Goal: Communication & Community: Answer question/provide support

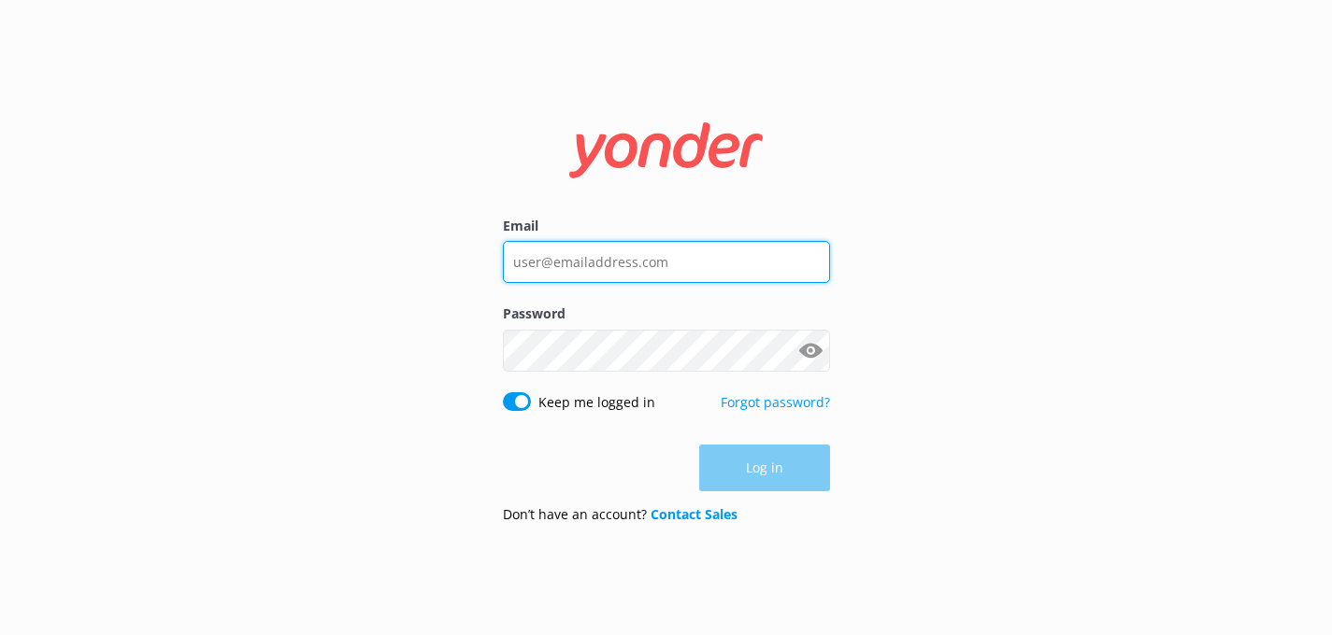
click at [608, 264] on input "Email" at bounding box center [666, 262] width 327 height 42
type input "[PERSON_NAME][EMAIL_ADDRESS][DOMAIN_NAME]"
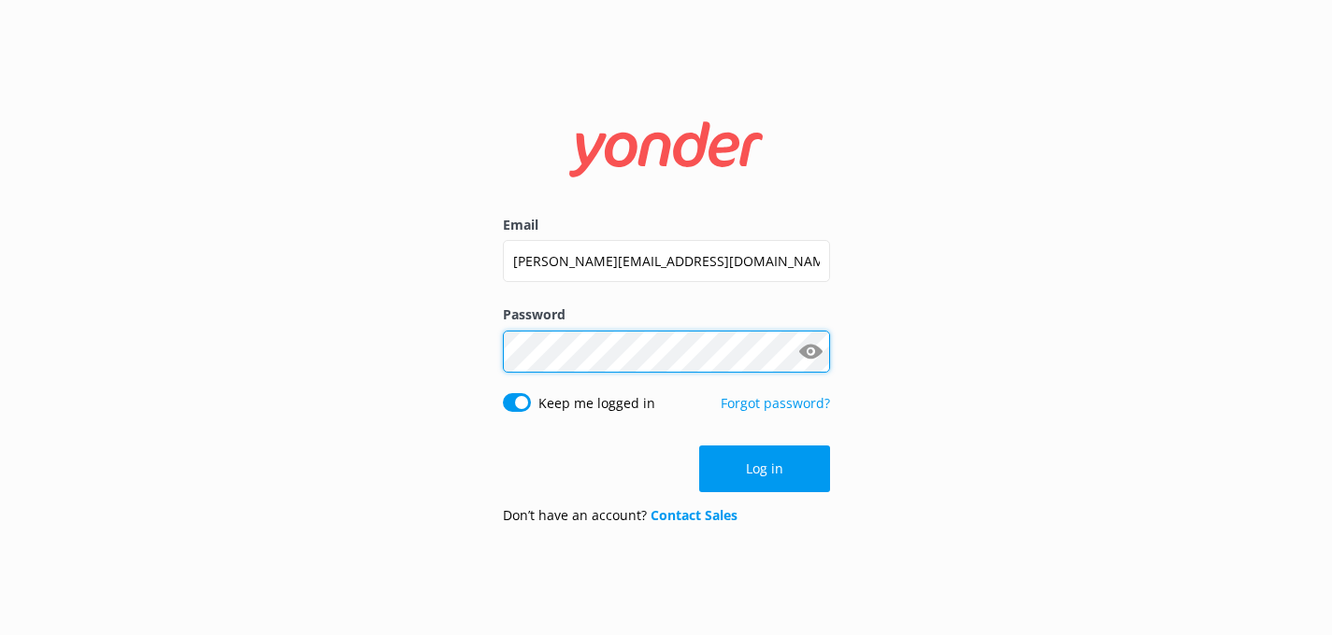
click button "Log in" at bounding box center [764, 469] width 131 height 47
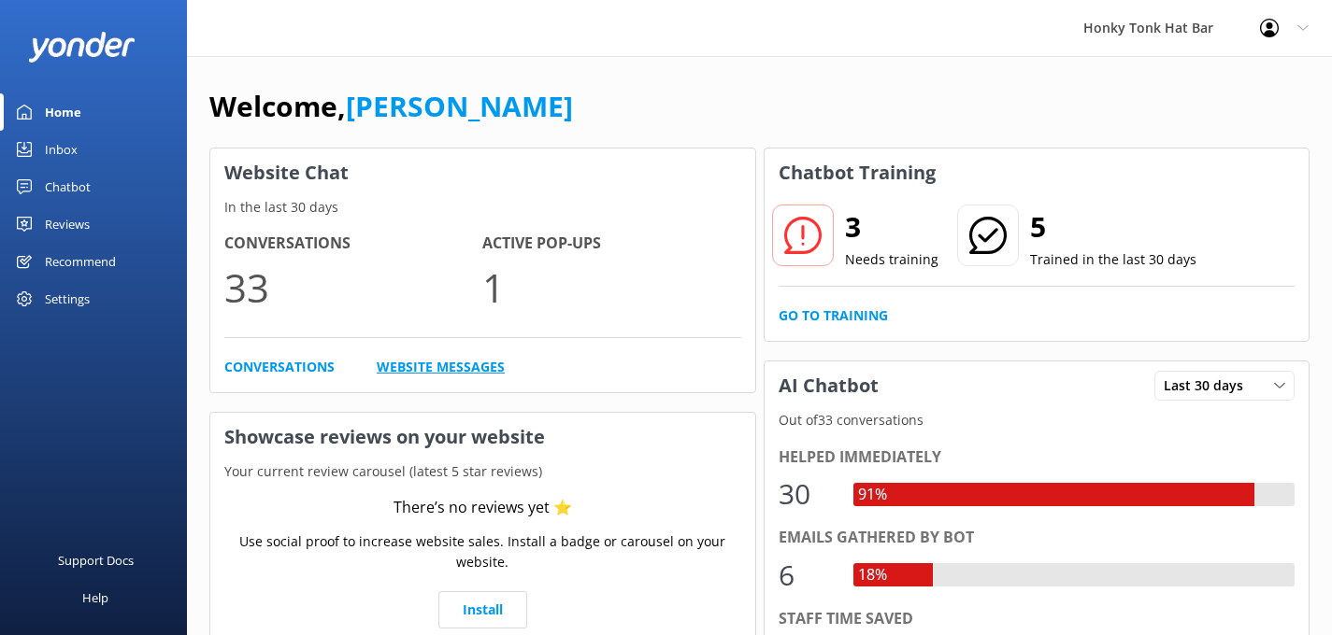
click at [417, 368] on link "Website Messages" at bounding box center [441, 367] width 128 height 21
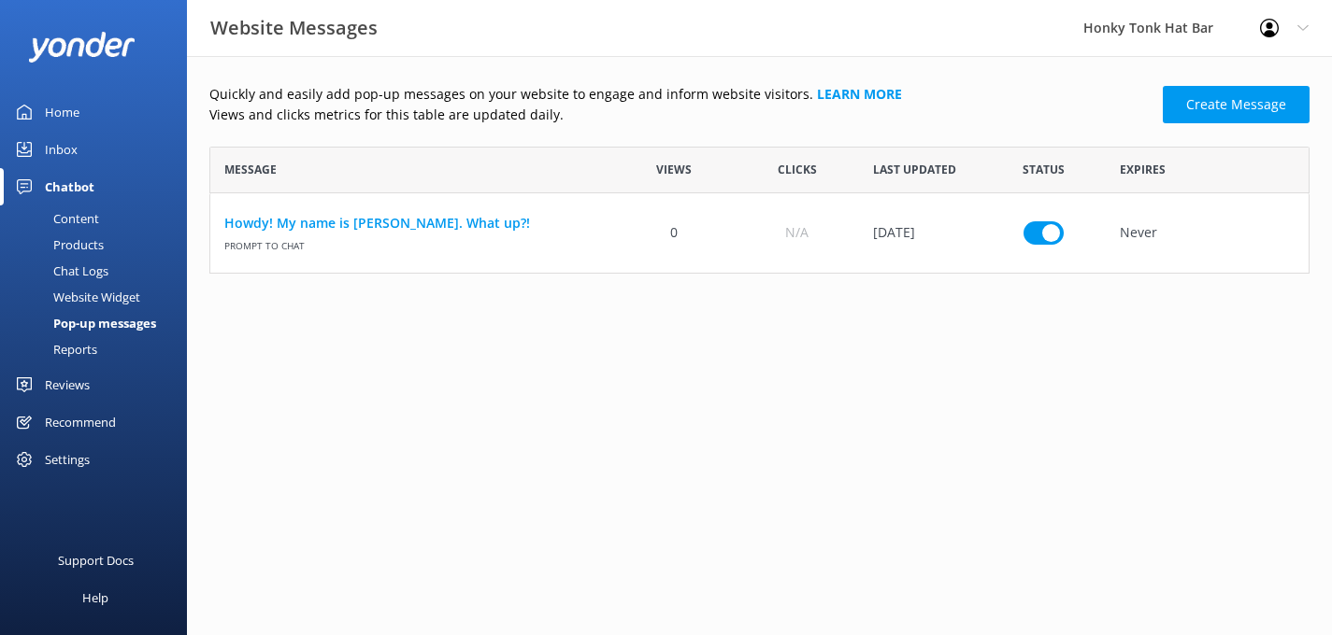
scroll to position [127, 1100]
click at [389, 220] on link "Howdy! My name is [PERSON_NAME]. What up?!" at bounding box center [411, 223] width 374 height 21
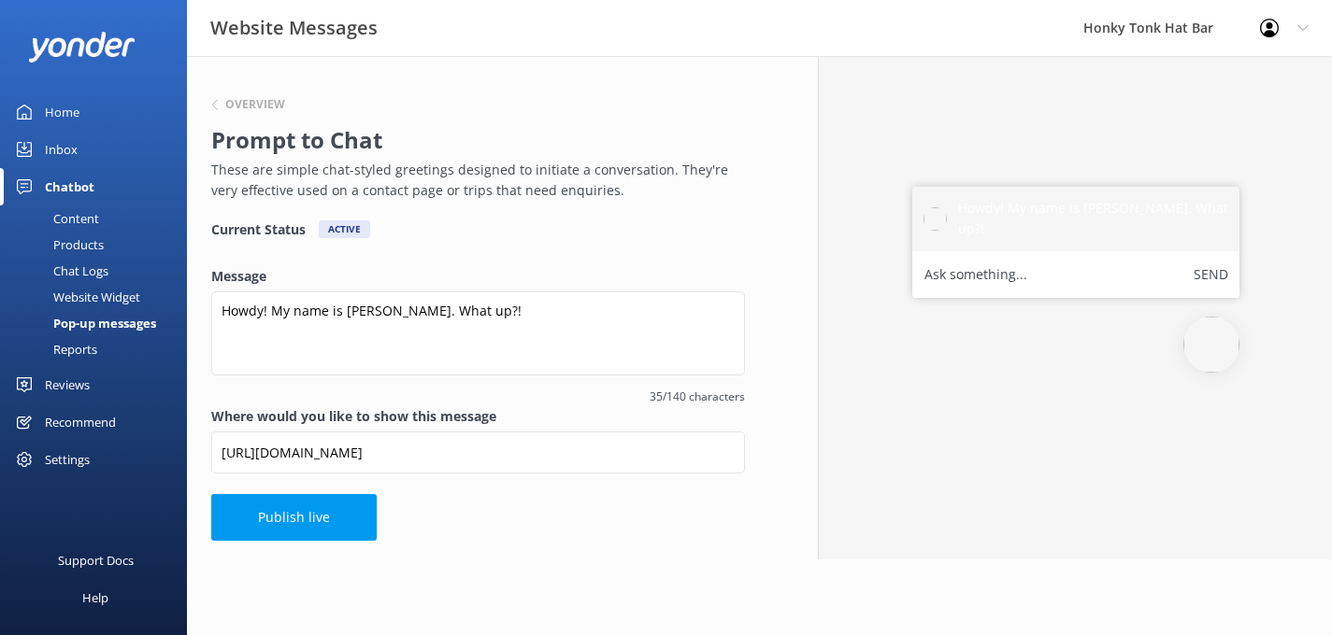
click at [64, 113] on div "Home" at bounding box center [62, 111] width 35 height 37
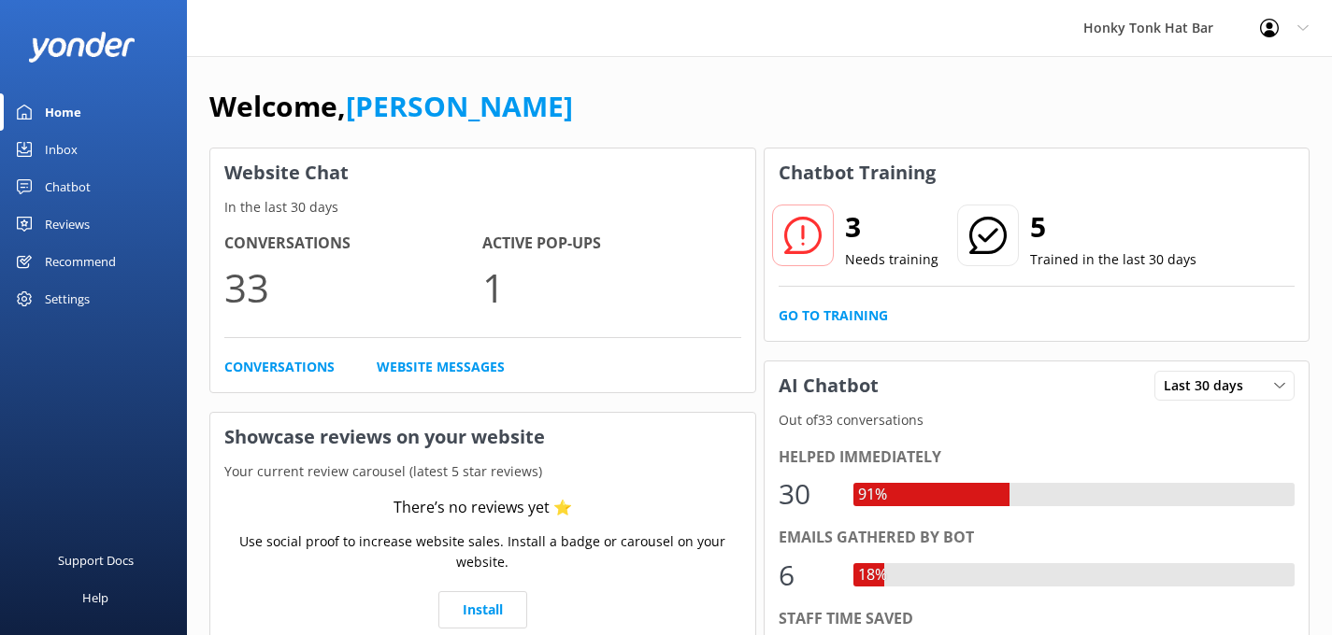
click at [64, 142] on div "Inbox" at bounding box center [61, 149] width 33 height 37
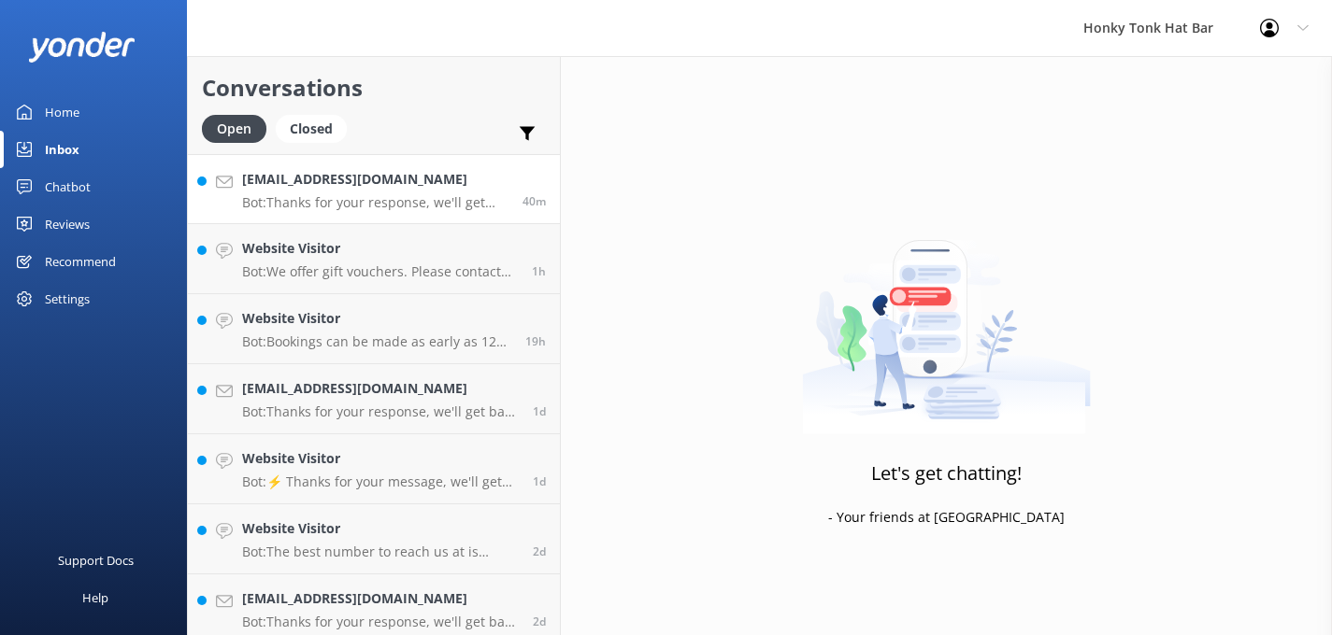
click at [419, 202] on p "Bot: Thanks for your response, we'll get back to you as soon as we can during o…" at bounding box center [375, 202] width 266 height 17
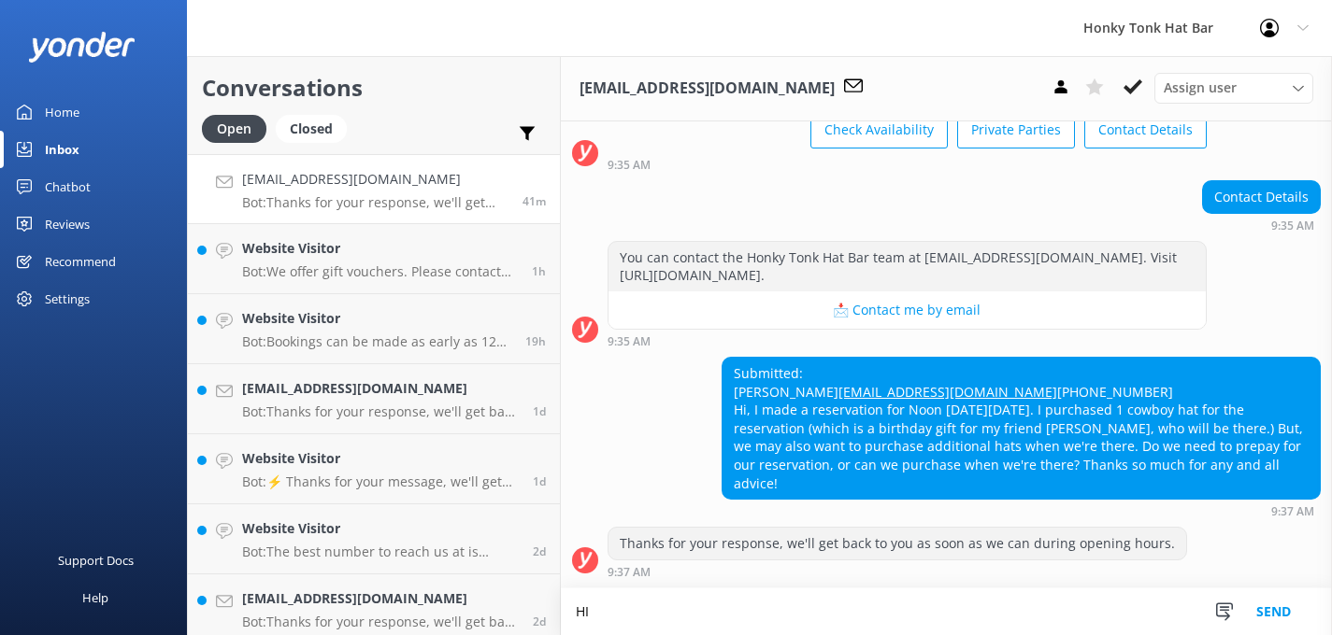
scroll to position [145, 0]
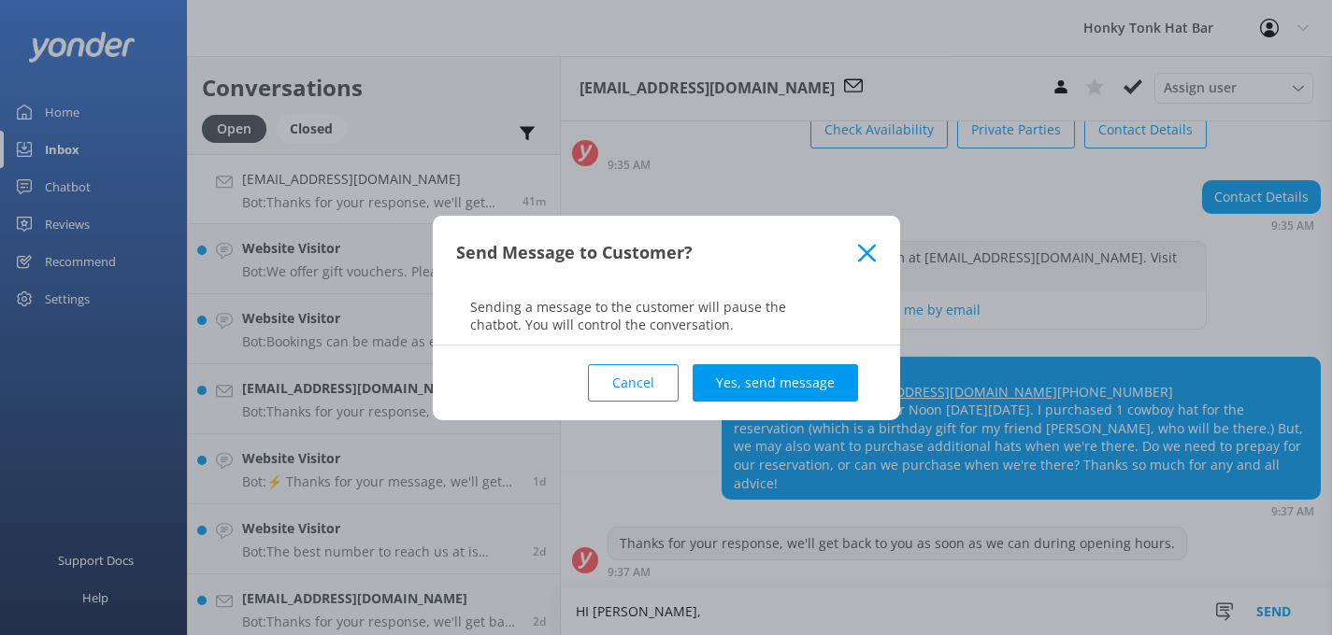
click at [867, 244] on icon at bounding box center [867, 253] width 18 height 19
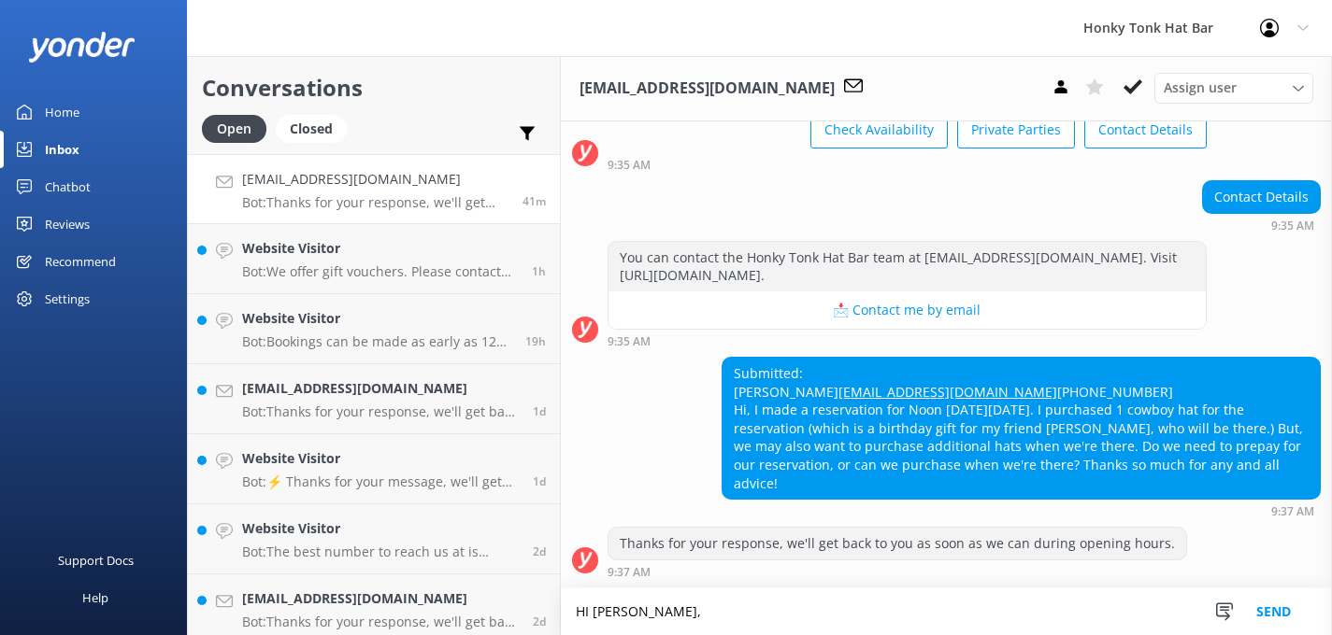
click at [669, 616] on textarea "HI [PERSON_NAME]," at bounding box center [946, 612] width 771 height 47
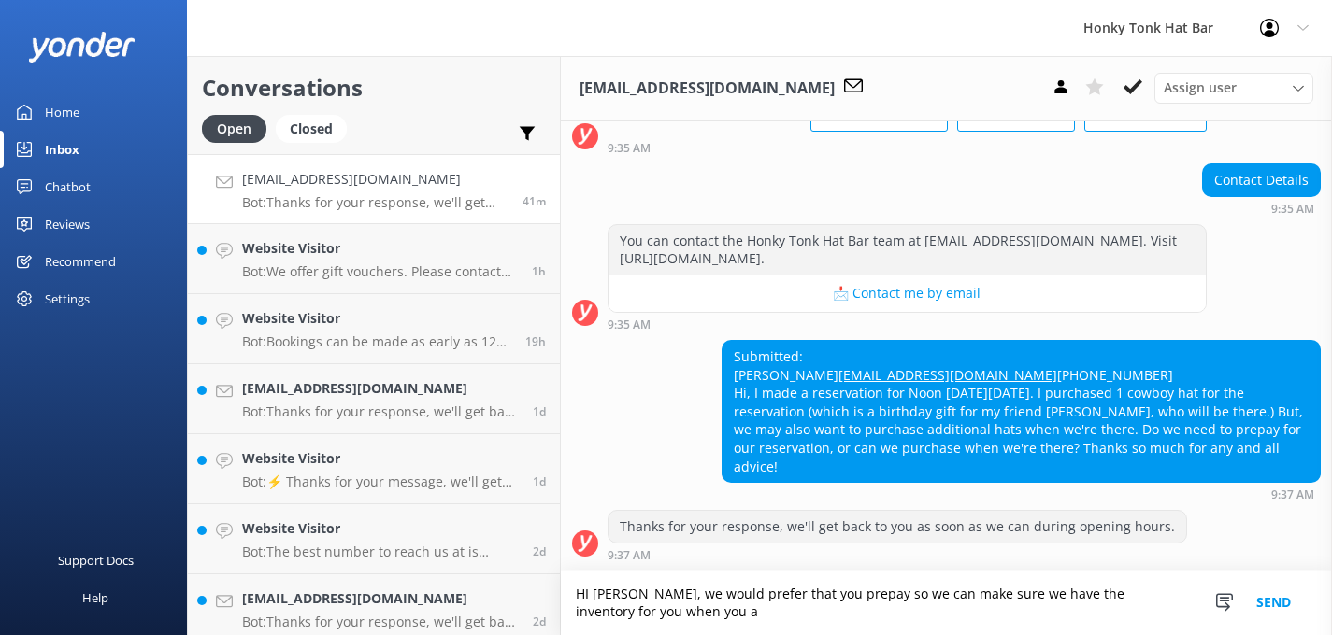
scroll to position [163, 0]
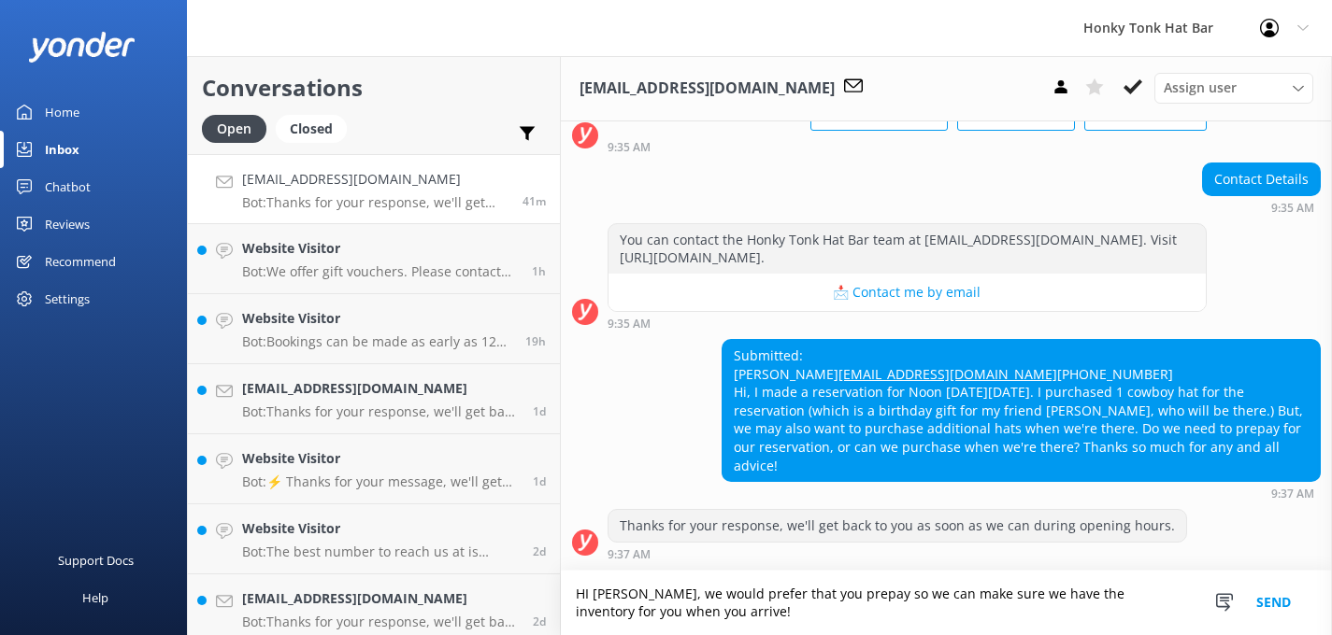
type textarea "HI [PERSON_NAME], we would prefer that you prepay so we can make sure we have t…"
click at [1275, 614] on button "Send" at bounding box center [1273, 603] width 70 height 64
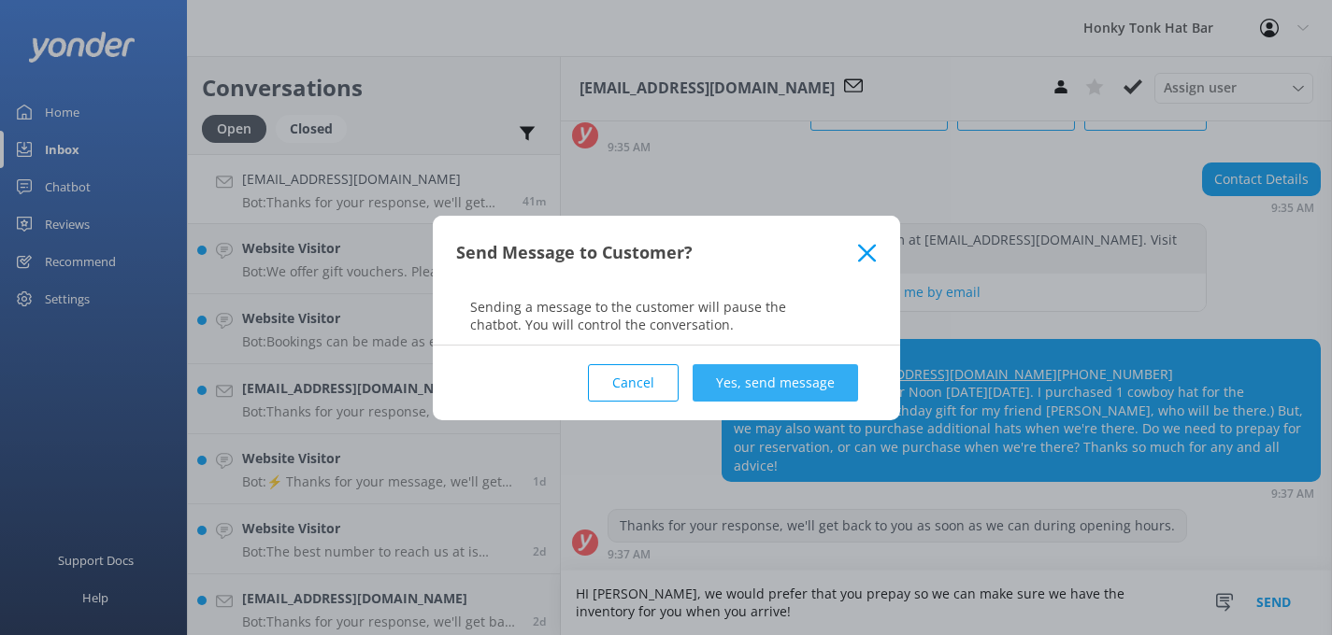
click at [802, 382] on button "Yes, send message" at bounding box center [774, 382] width 165 height 37
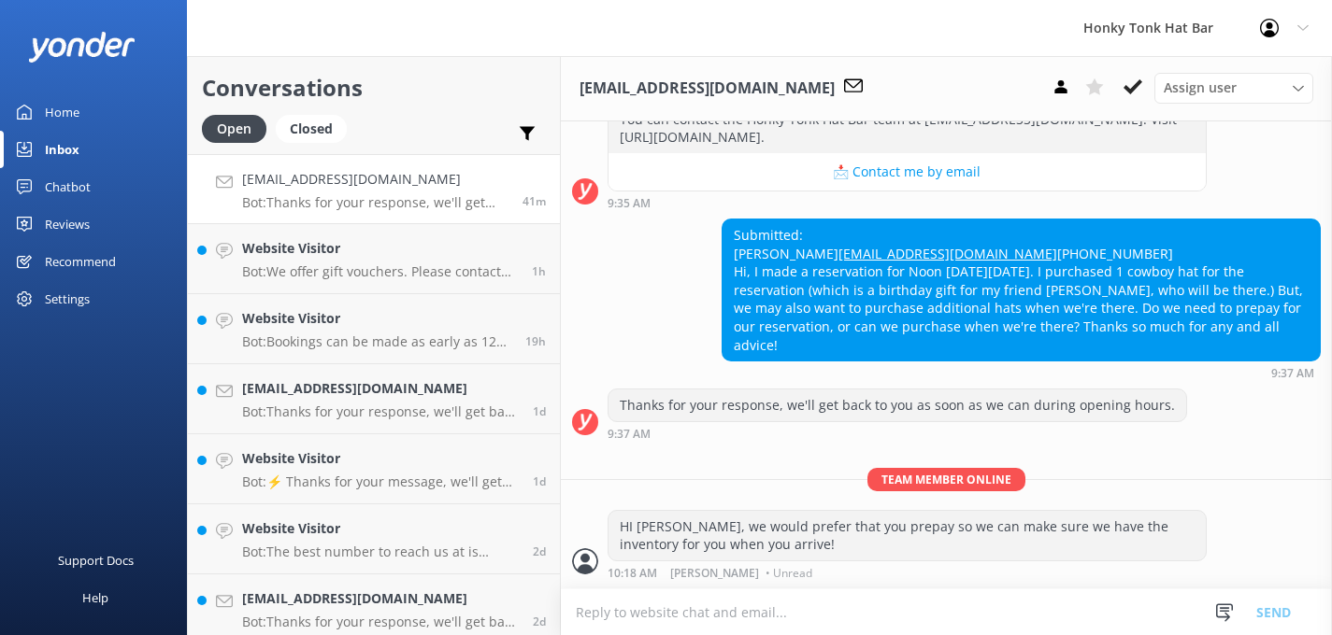
scroll to position [283, 0]
